Goal: Download file/media

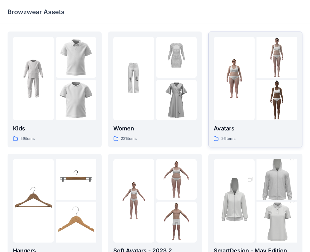
click at [232, 104] on div at bounding box center [234, 78] width 41 height 83
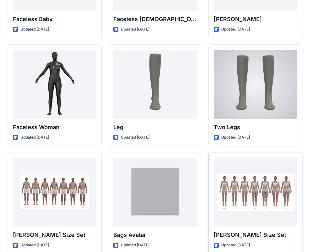
scroll to position [528, 0]
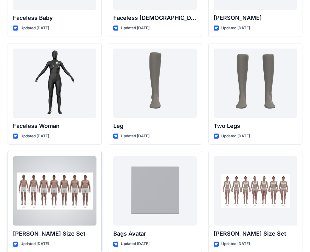
click at [57, 232] on p "[PERSON_NAME] Size Set" at bounding box center [54, 233] width 83 height 9
click at [52, 236] on p "[PERSON_NAME] Size Set" at bounding box center [54, 233] width 83 height 9
click at [60, 209] on div at bounding box center [54, 190] width 83 height 69
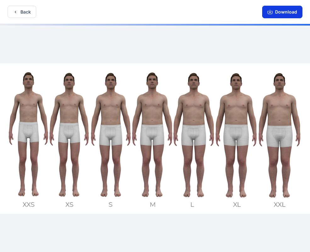
click at [276, 14] on button "Download" at bounding box center [282, 12] width 40 height 13
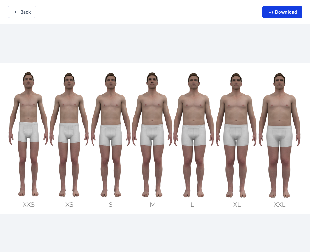
click at [276, 14] on button "Download" at bounding box center [282, 12] width 40 height 13
